Goal: Task Accomplishment & Management: Use online tool/utility

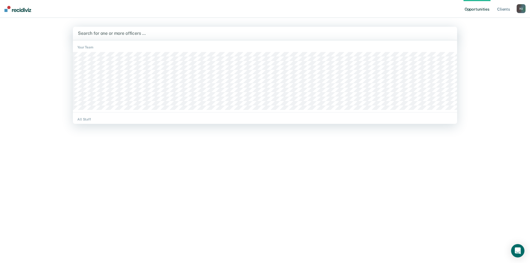
click at [191, 36] on div at bounding box center [265, 33] width 374 height 6
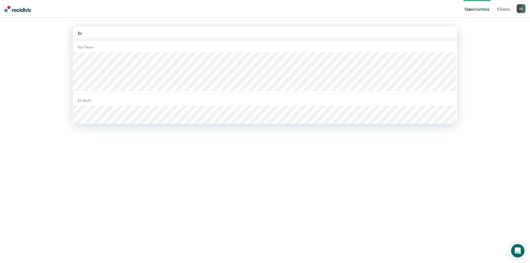
type input "bre"
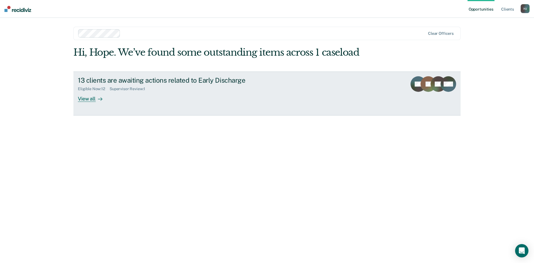
click at [97, 98] on div at bounding box center [99, 98] width 7 height 6
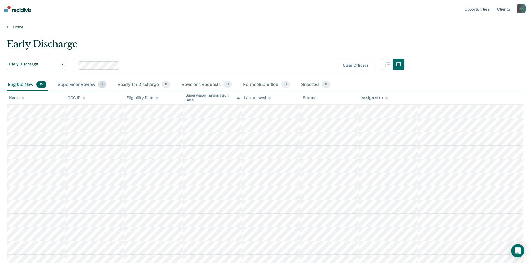
click at [81, 82] on div "Supervisor Review 1" at bounding box center [81, 85] width 51 height 12
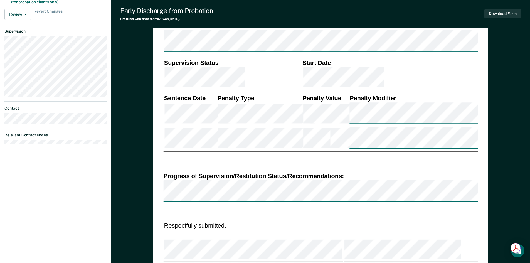
scroll to position [222, 0]
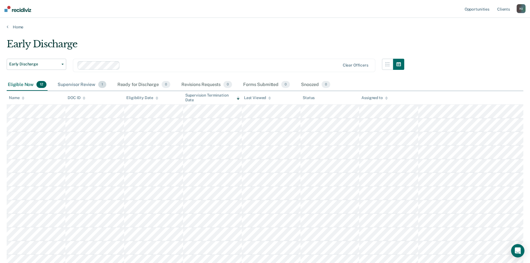
click at [66, 83] on div "Supervisor Review 1" at bounding box center [81, 85] width 51 height 12
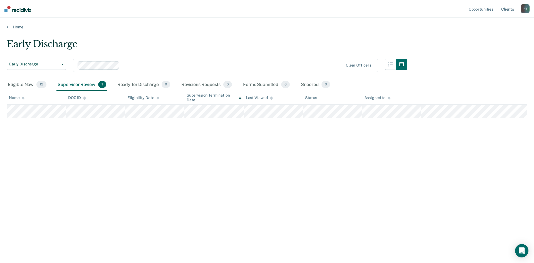
click at [237, 123] on div "Early Discharge Early Discharge Early Discharge Clear officers Eligible Now 12 …" at bounding box center [267, 129] width 520 height 183
click at [243, 115] on tr at bounding box center [267, 112] width 520 height 14
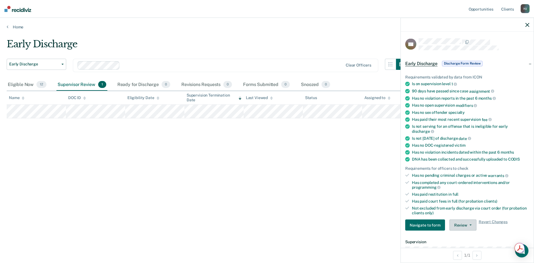
click at [461, 225] on button "Review" at bounding box center [462, 224] width 27 height 11
click at [463, 234] on button "Approve Discharge and Forms" at bounding box center [480, 236] width 63 height 9
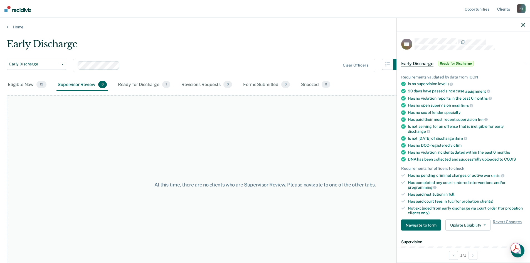
click at [527, 28] on div at bounding box center [462, 25] width 133 height 14
click at [526, 26] on div at bounding box center [462, 25] width 133 height 14
click at [521, 24] on icon "button" at bounding box center [523, 25] width 4 height 4
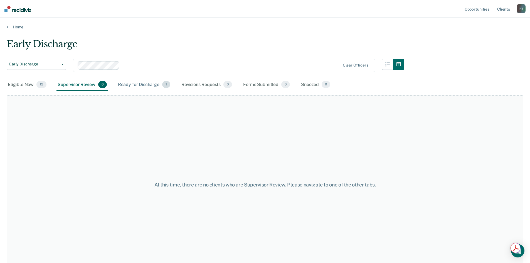
click at [144, 83] on div "Ready for Discharge 1" at bounding box center [144, 85] width 54 height 12
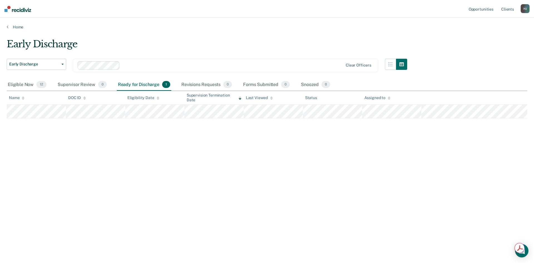
type textarea "x"
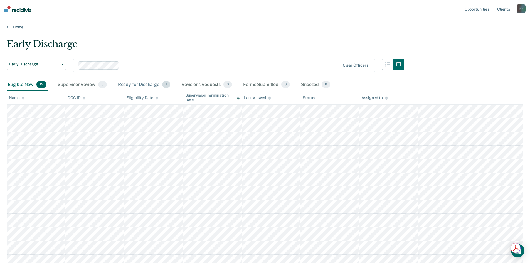
click at [147, 84] on div "Ready for Discharge 1" at bounding box center [144, 85] width 54 height 12
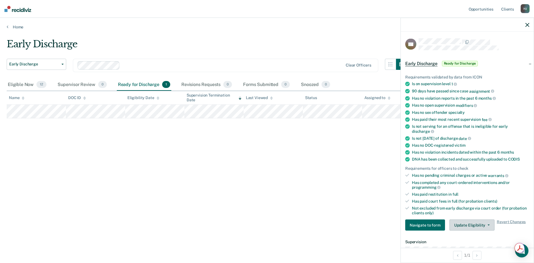
click at [478, 225] on button "Update Eligibility" at bounding box center [471, 224] width 45 height 11
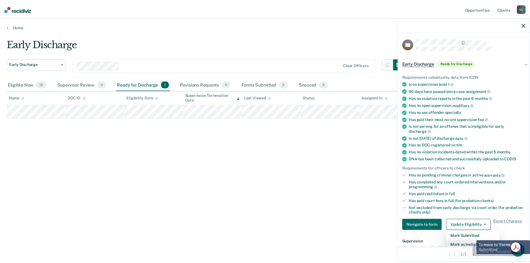
scroll to position [1, 0]
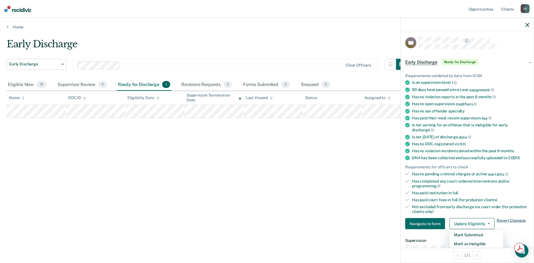
click at [505, 222] on span "Revert Changes" at bounding box center [510, 223] width 29 height 11
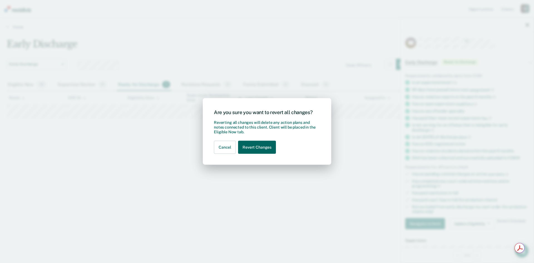
click at [258, 142] on button "Revert Changes" at bounding box center [257, 147] width 38 height 13
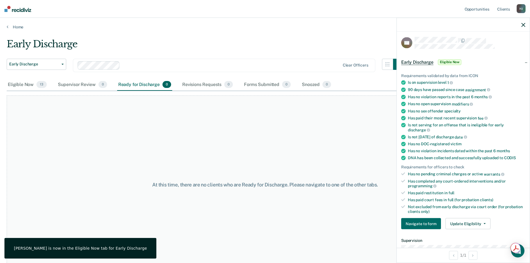
click at [524, 24] on icon "button" at bounding box center [523, 25] width 4 height 4
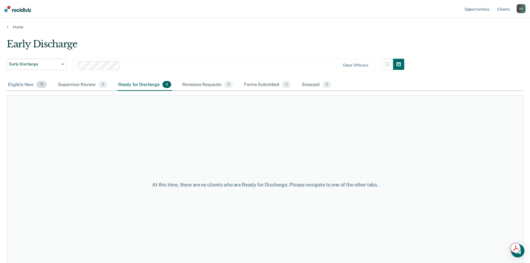
drag, startPoint x: 16, startPoint y: 83, endPoint x: 21, endPoint y: 86, distance: 6.2
click at [16, 83] on div "Eligible Now 13" at bounding box center [27, 85] width 41 height 12
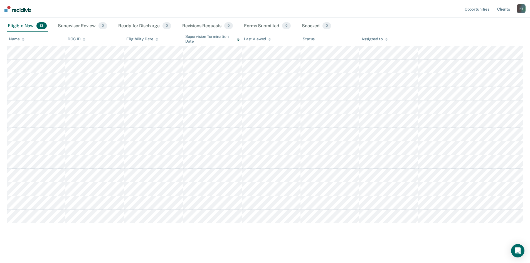
scroll to position [59, 0]
